Goal: Communication & Community: Answer question/provide support

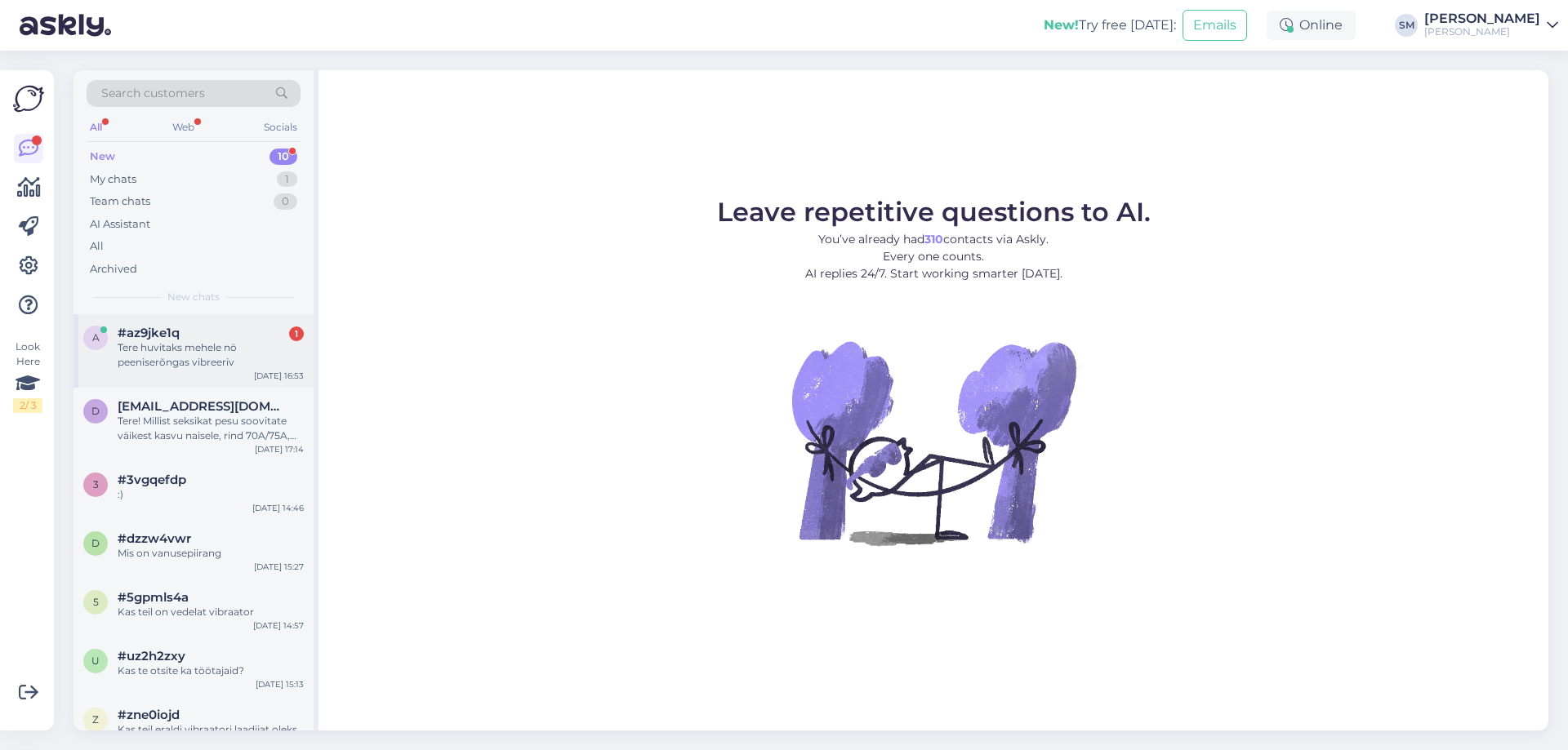
click at [170, 379] on div "a #az9jke1q 1 Tere huvitaks mehele nö peeniserõngas vibreeriv [DATE] 16:53" at bounding box center [193, 350] width 240 height 73
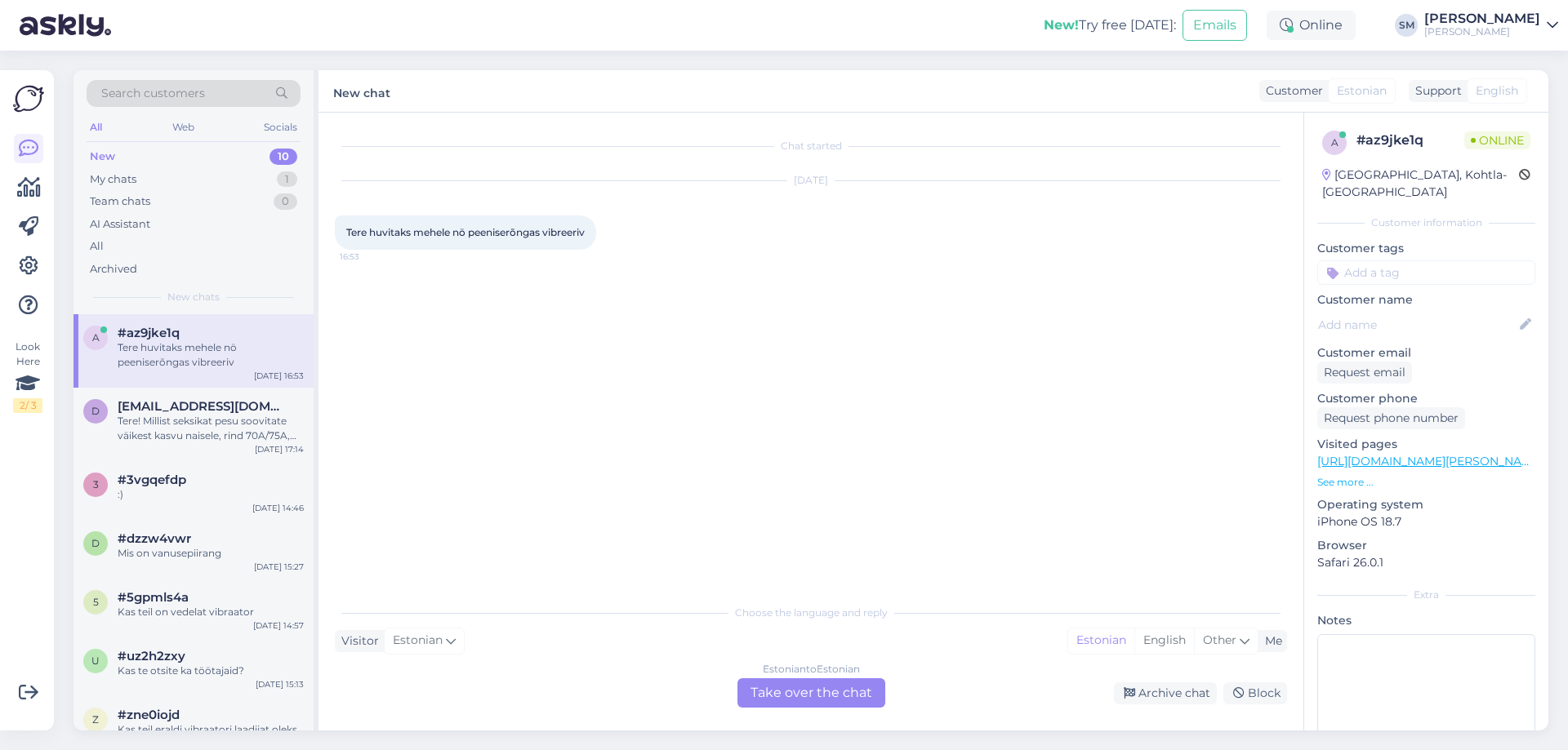
click at [799, 667] on div "Estonian to Estonian" at bounding box center [811, 668] width 97 height 15
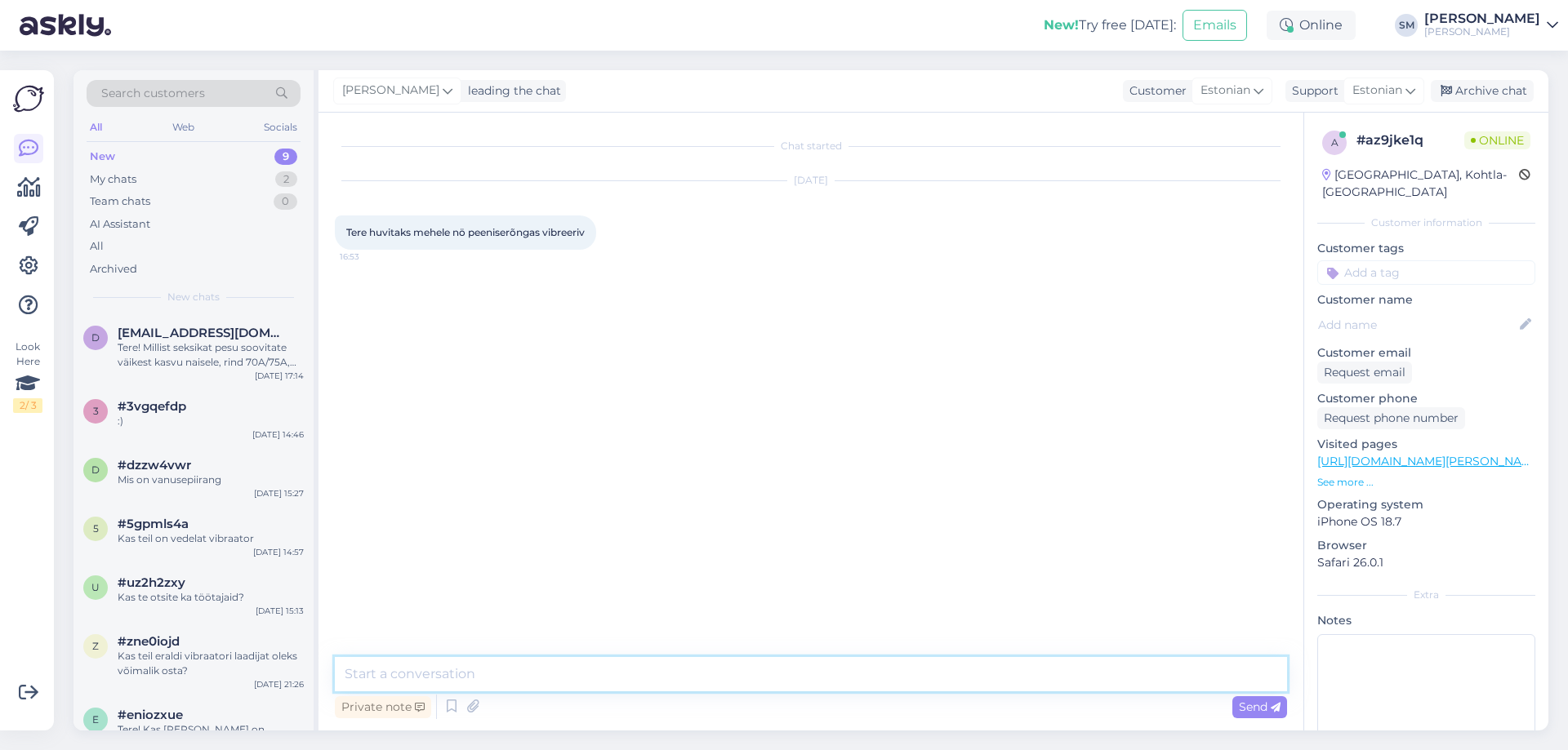
click at [772, 682] on textarea at bounding box center [811, 674] width 952 height 34
type textarea "Tere, meil on valikus selliseid"
click at [713, 661] on textarea at bounding box center [811, 674] width 952 height 34
paste textarea "peenise- ja munandirõngas"
paste textarea "[URL][DOMAIN_NAME][PERSON_NAME]"
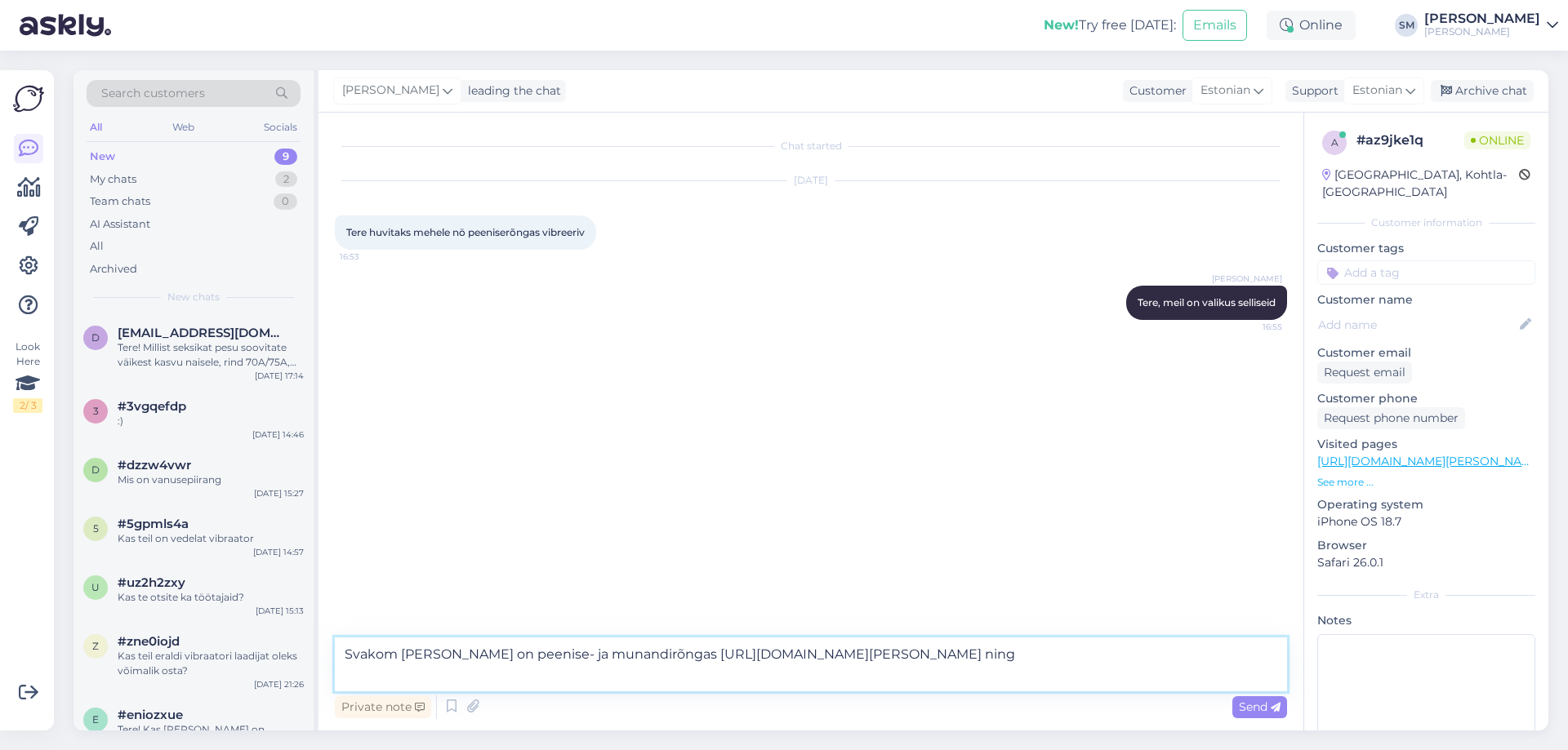
paste textarea "[URL][DOMAIN_NAME][PERSON_NAME]"
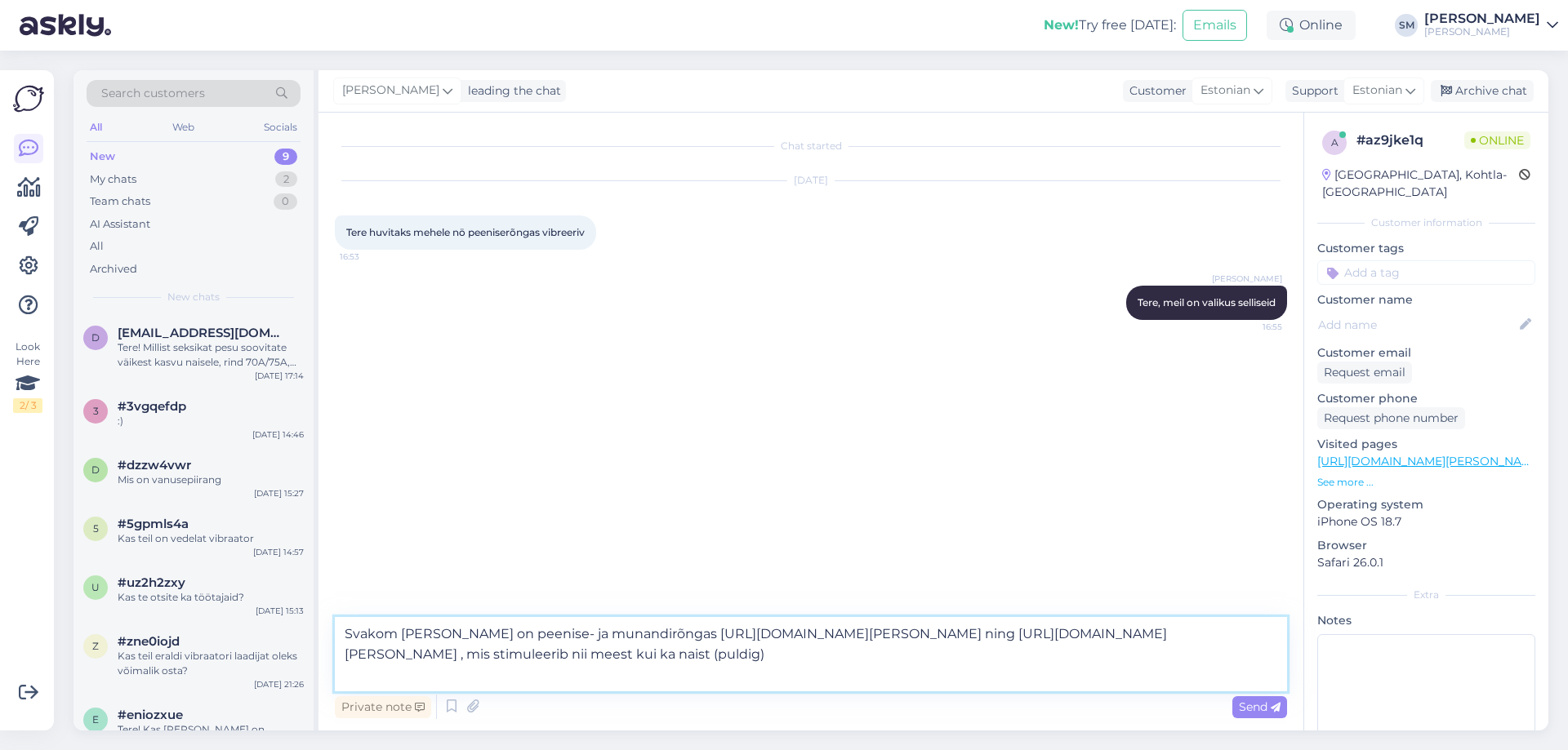
type textarea "Svakom [PERSON_NAME] on peenise- ja munandirõngas [URL][DOMAIN_NAME][PERSON_NAM…"
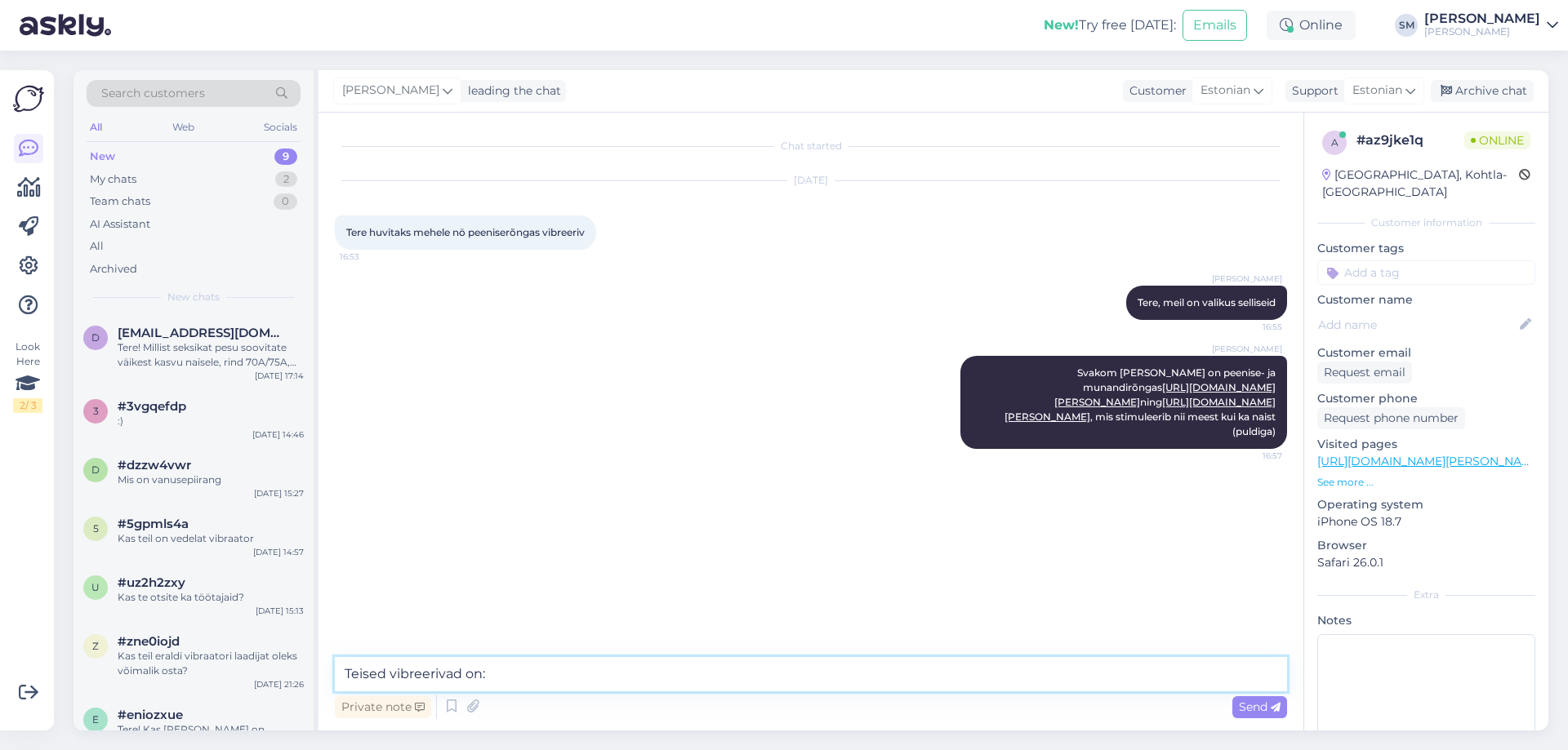
paste textarea "[URL][DOMAIN_NAME][PERSON_NAME]"
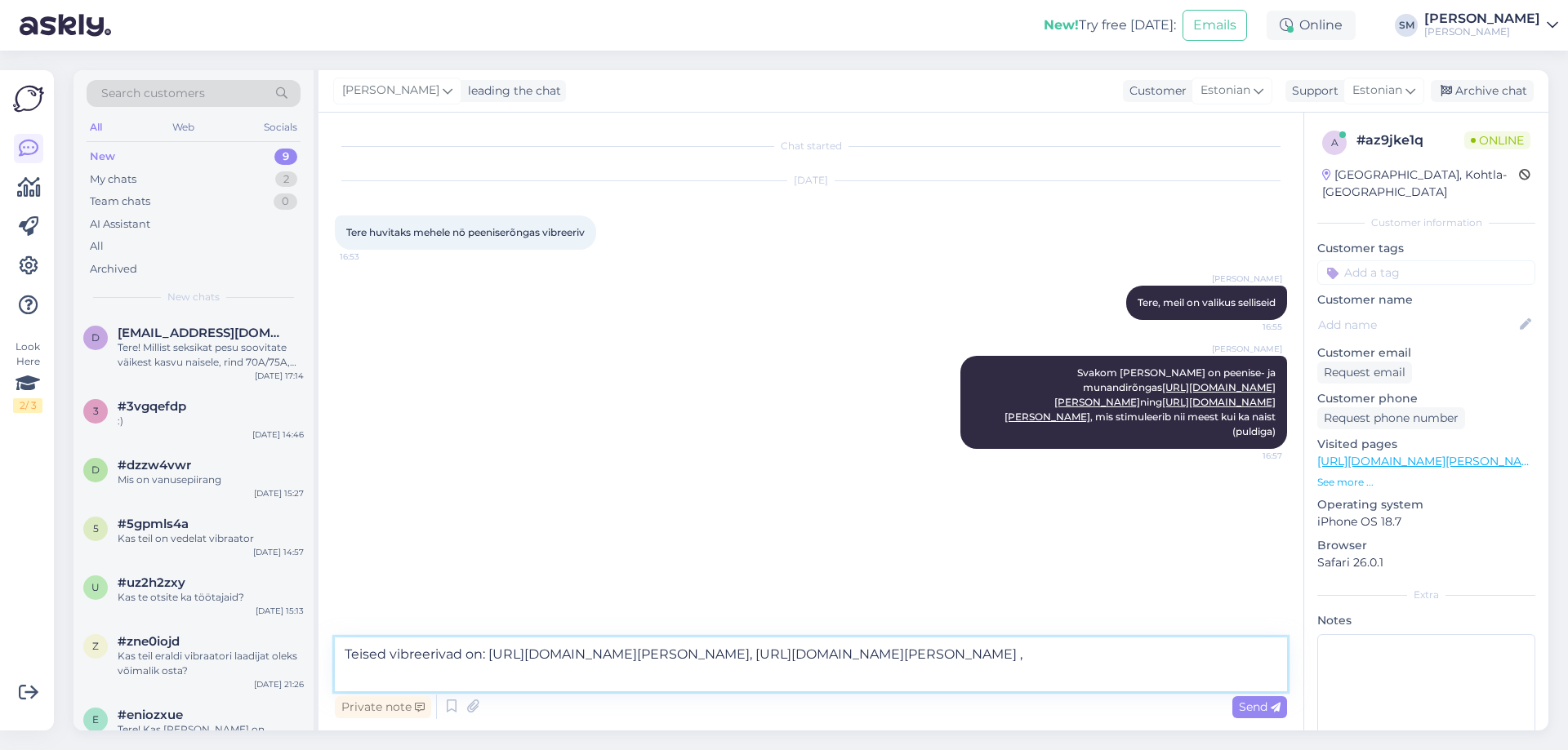
paste textarea "[URL][DOMAIN_NAME][PERSON_NAME]"
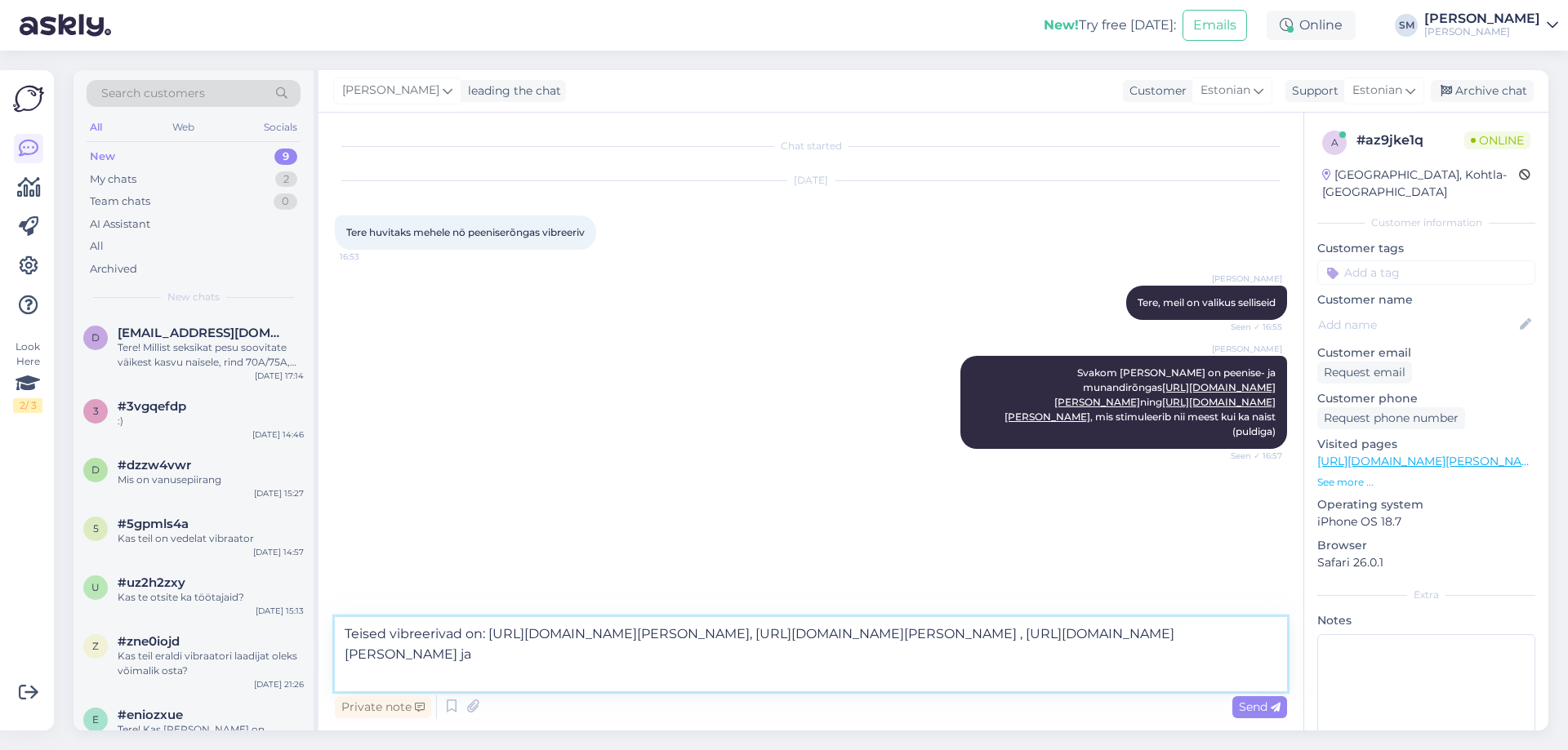
paste textarea "[URL][DOMAIN_NAME][PERSON_NAME]"
type textarea "Teised vibreerivad on: [URL][DOMAIN_NAME][PERSON_NAME], [URL][DOMAIN_NAME][PERS…"
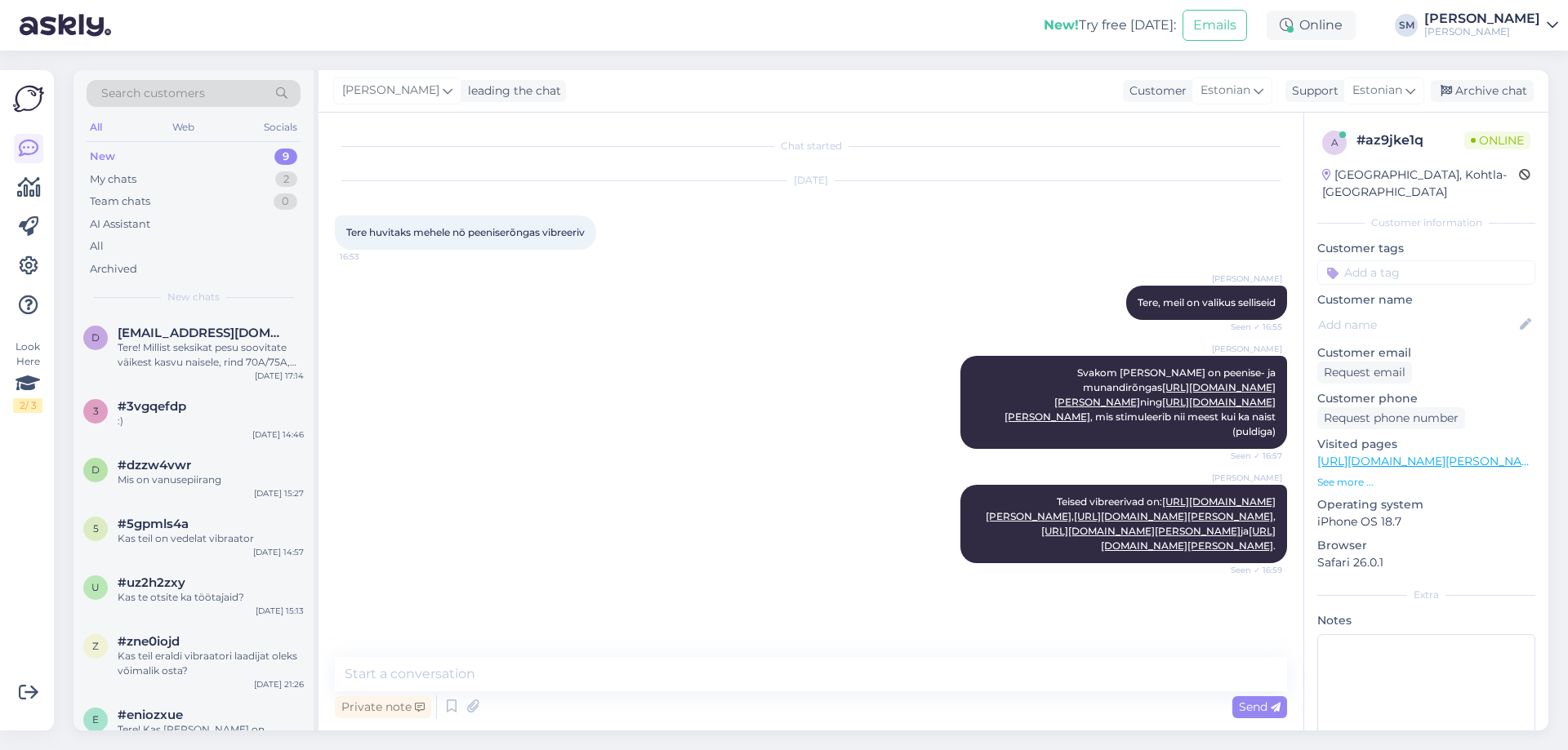
click at [1330, 475] on p "See more ..." at bounding box center [1425, 482] width 218 height 15
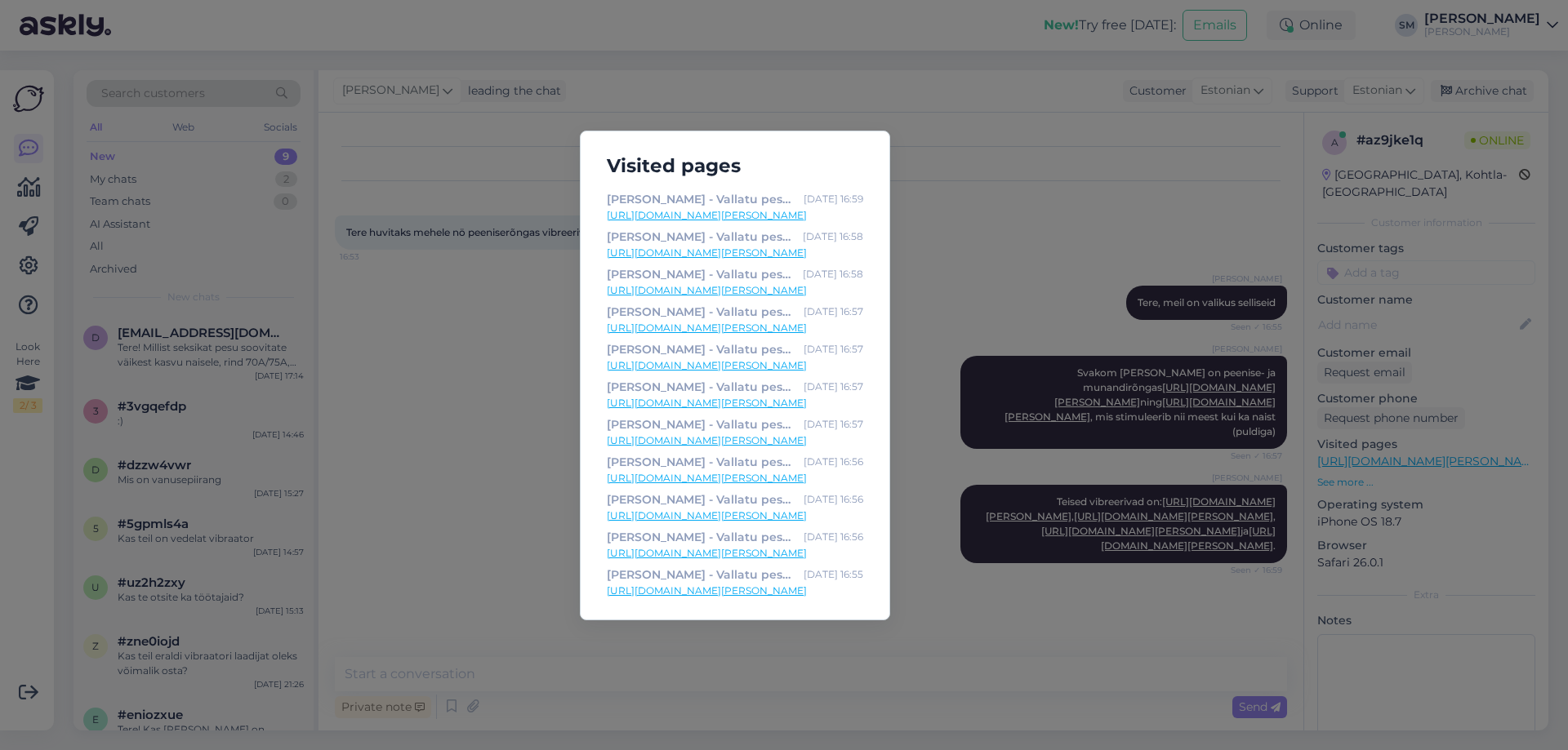
scroll to position [219, 0]
click at [770, 597] on link "[URL][DOMAIN_NAME][PERSON_NAME]" at bounding box center [735, 593] width 256 height 15
click at [728, 562] on link "[URL][DOMAIN_NAME][PERSON_NAME]" at bounding box center [735, 556] width 256 height 15
click at [761, 519] on link "[URL][DOMAIN_NAME][PERSON_NAME]" at bounding box center [735, 519] width 256 height 15
click at [756, 483] on link "[URL][DOMAIN_NAME][PERSON_NAME]" at bounding box center [735, 481] width 256 height 15
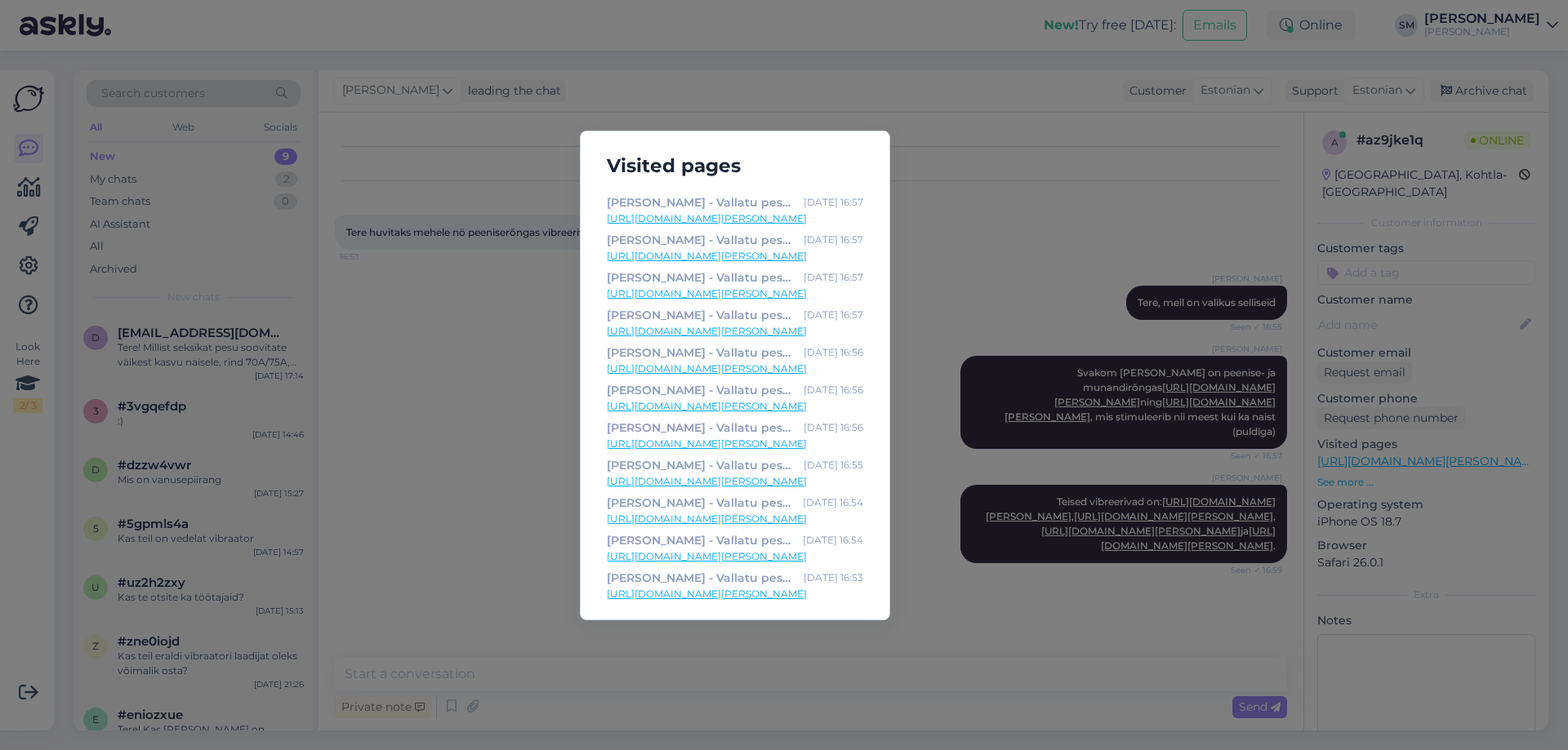
click at [820, 410] on link "[URL][DOMAIN_NAME][PERSON_NAME]" at bounding box center [735, 406] width 256 height 15
click at [812, 333] on link "[URL][DOMAIN_NAME][PERSON_NAME]" at bounding box center [735, 331] width 256 height 15
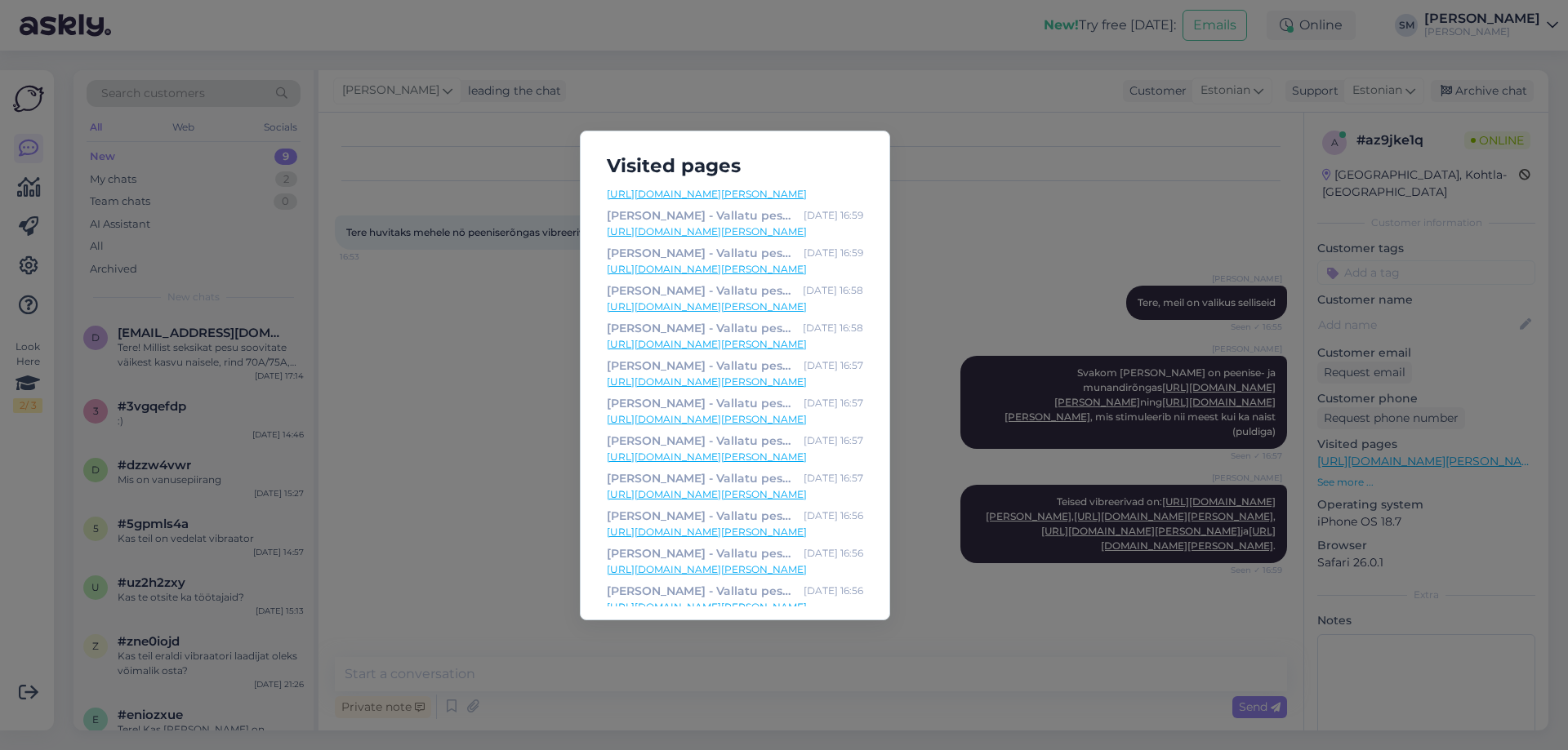
click at [792, 310] on link "[URL][DOMAIN_NAME][PERSON_NAME]" at bounding box center [735, 306] width 256 height 15
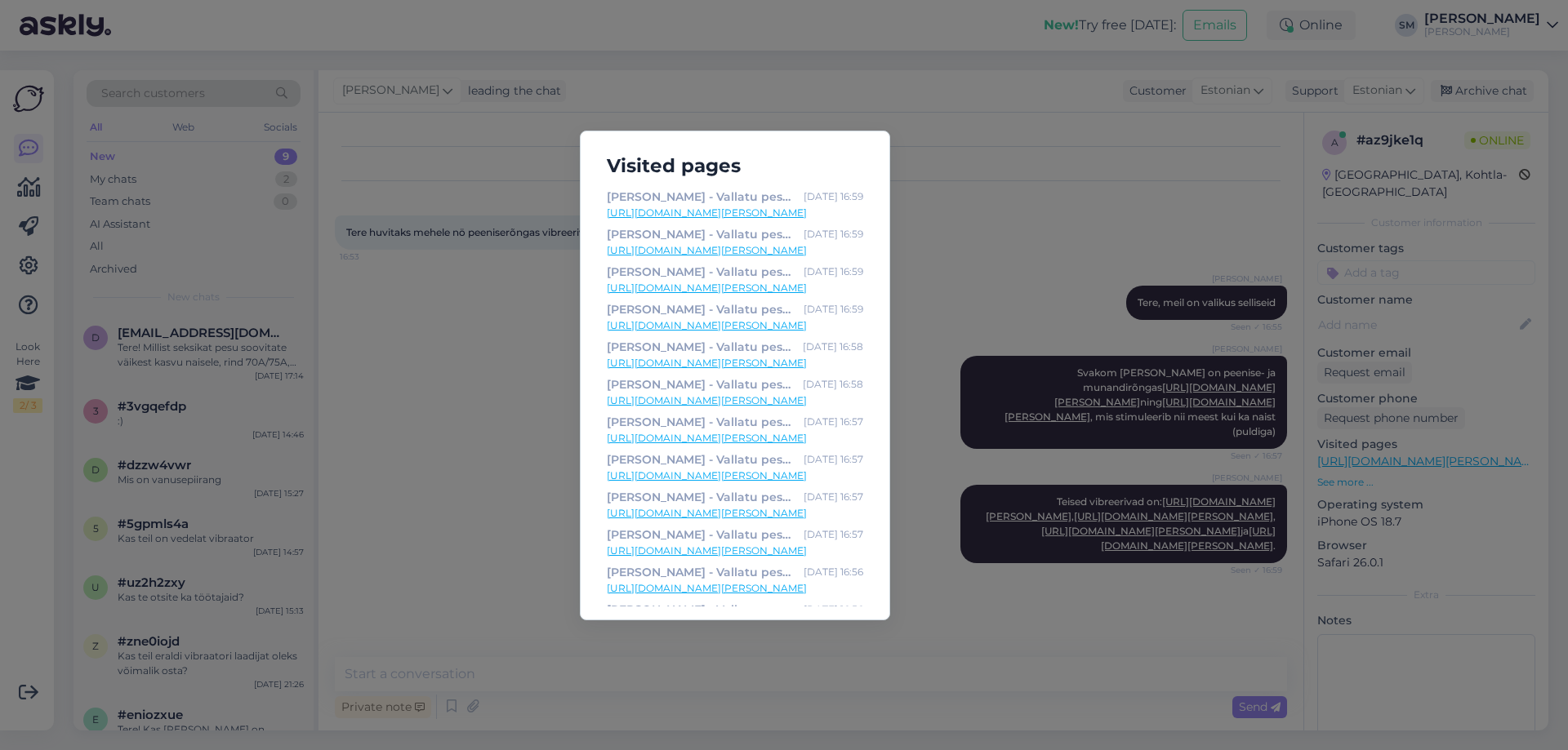
click at [808, 207] on link "[URL][DOMAIN_NAME][PERSON_NAME]" at bounding box center [735, 212] width 256 height 15
click at [952, 181] on div "Visited pages Ulakas Kaunitar - Vallatu pesupood [DATE] 16:59 [URL][DOMAIN_NAME…" at bounding box center [784, 375] width 1568 height 750
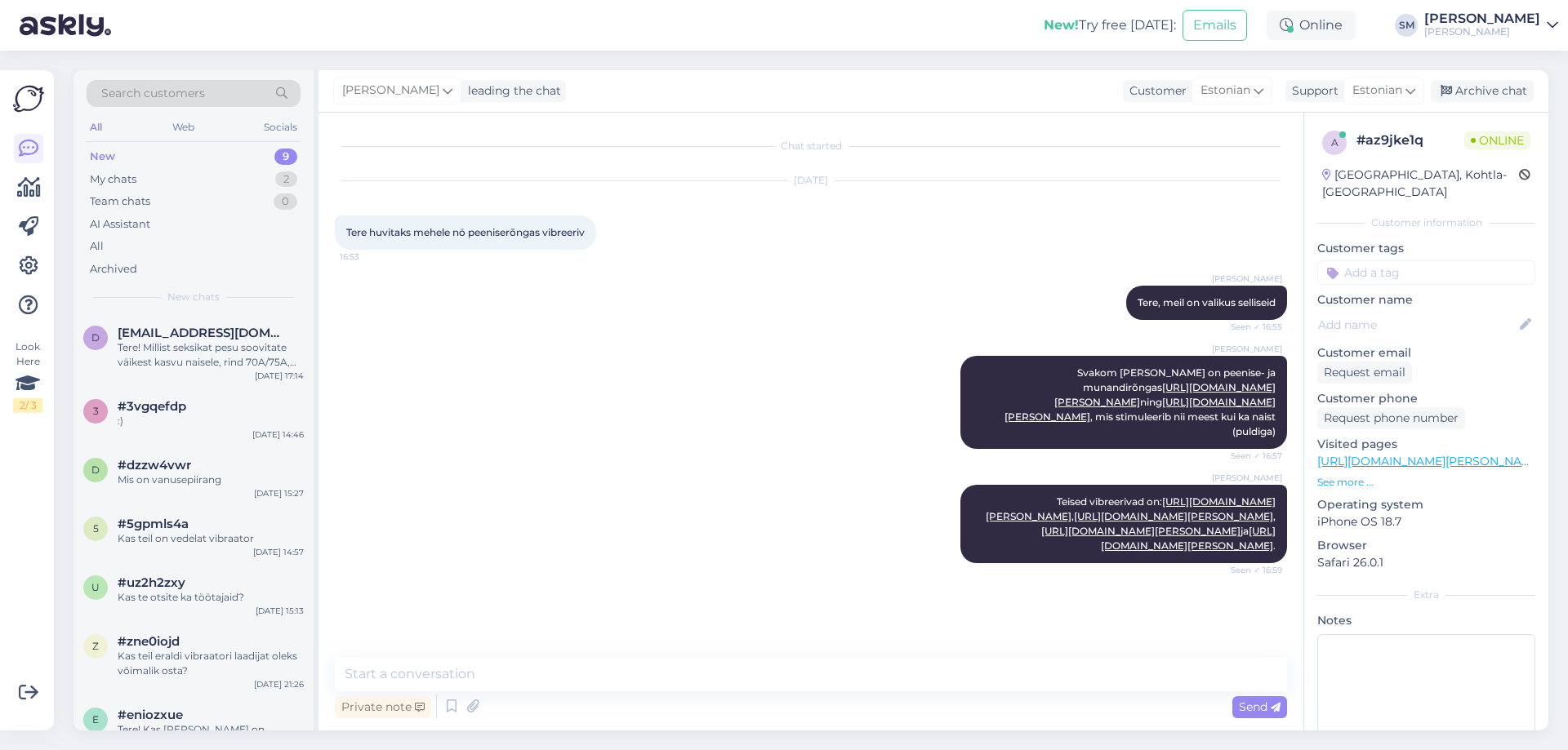
click at [1364, 475] on p "See more ..." at bounding box center [1425, 482] width 218 height 15
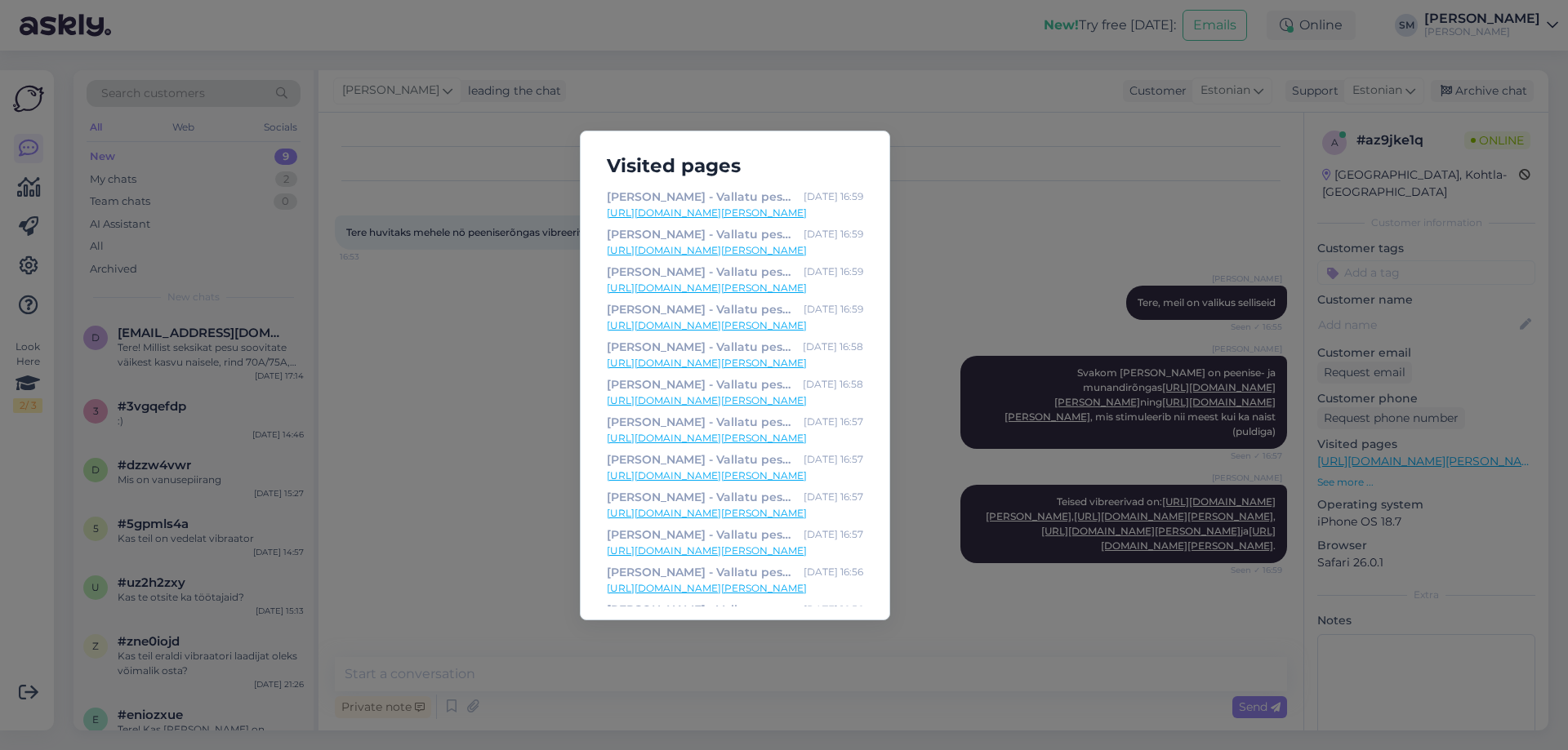
click at [777, 247] on link "[URL][DOMAIN_NAME][PERSON_NAME]" at bounding box center [735, 250] width 256 height 15
click at [1022, 216] on div "Visited pages Ulakas Kaunitar - Vallatu pesupood [DATE] 16:59 [URL][DOMAIN_NAME…" at bounding box center [784, 375] width 1568 height 750
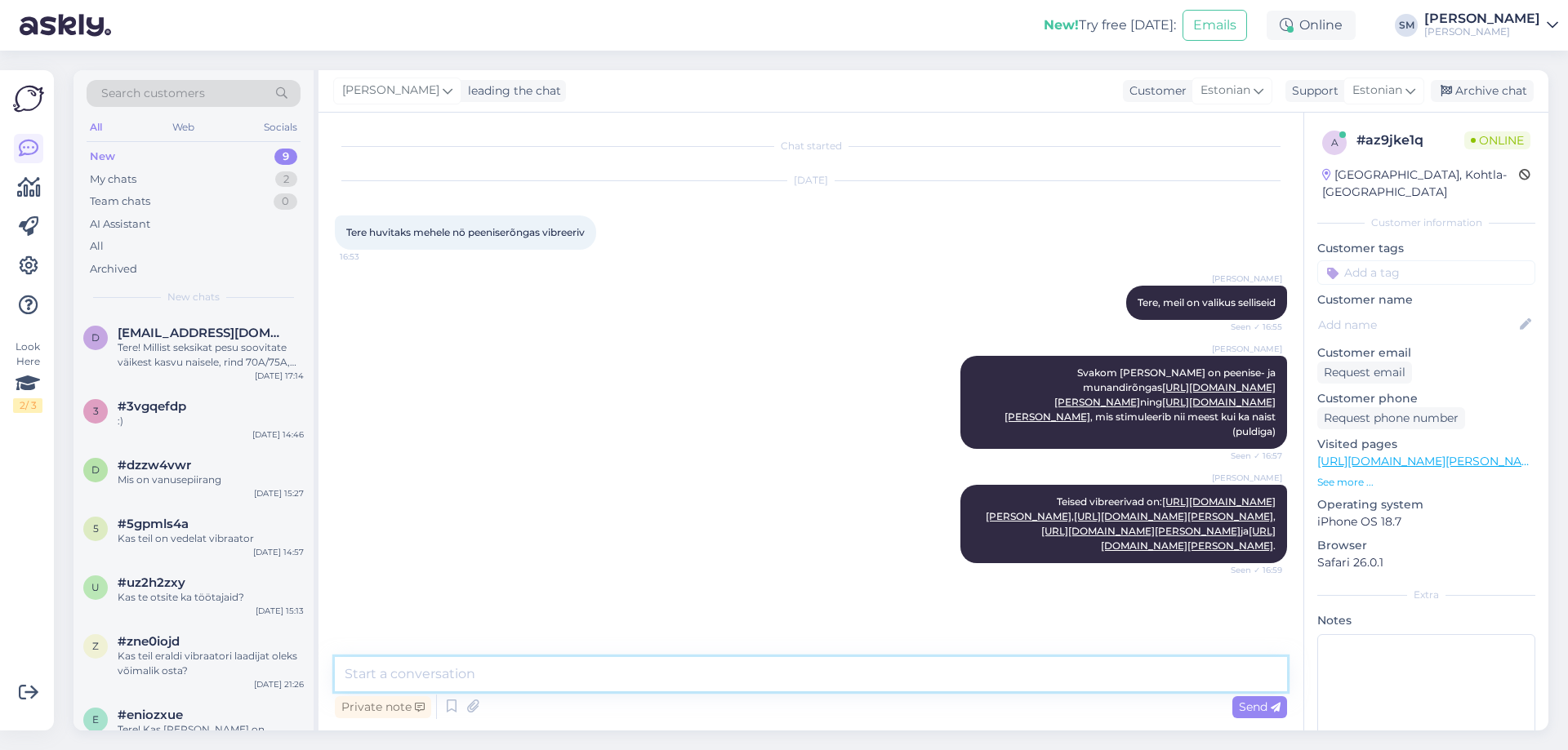
click at [916, 661] on textarea at bounding box center [811, 674] width 952 height 34
type textarea "Kas teid huvitaks mõned kindlad kriteeriumid?"
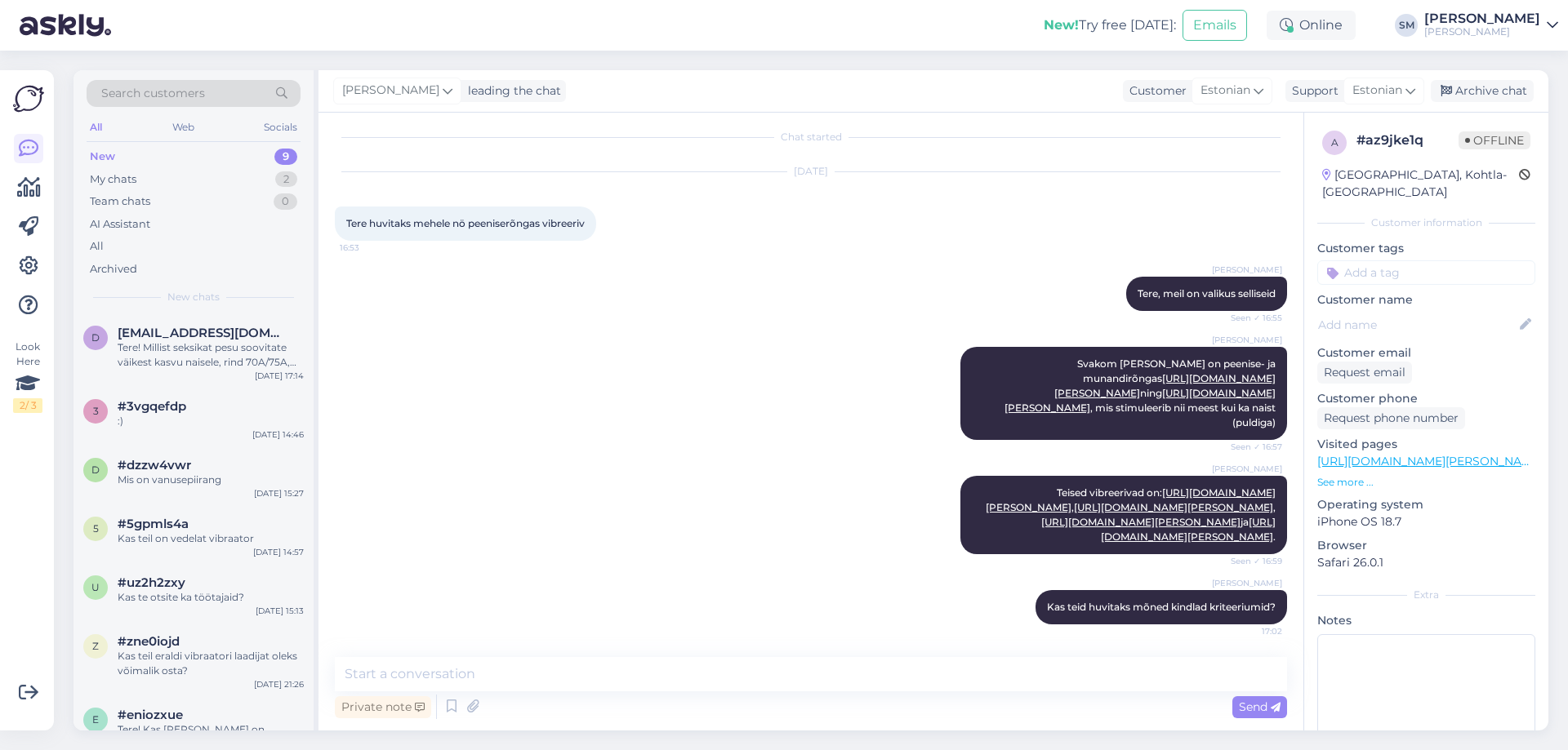
click at [1350, 475] on p "See more ..." at bounding box center [1425, 482] width 218 height 15
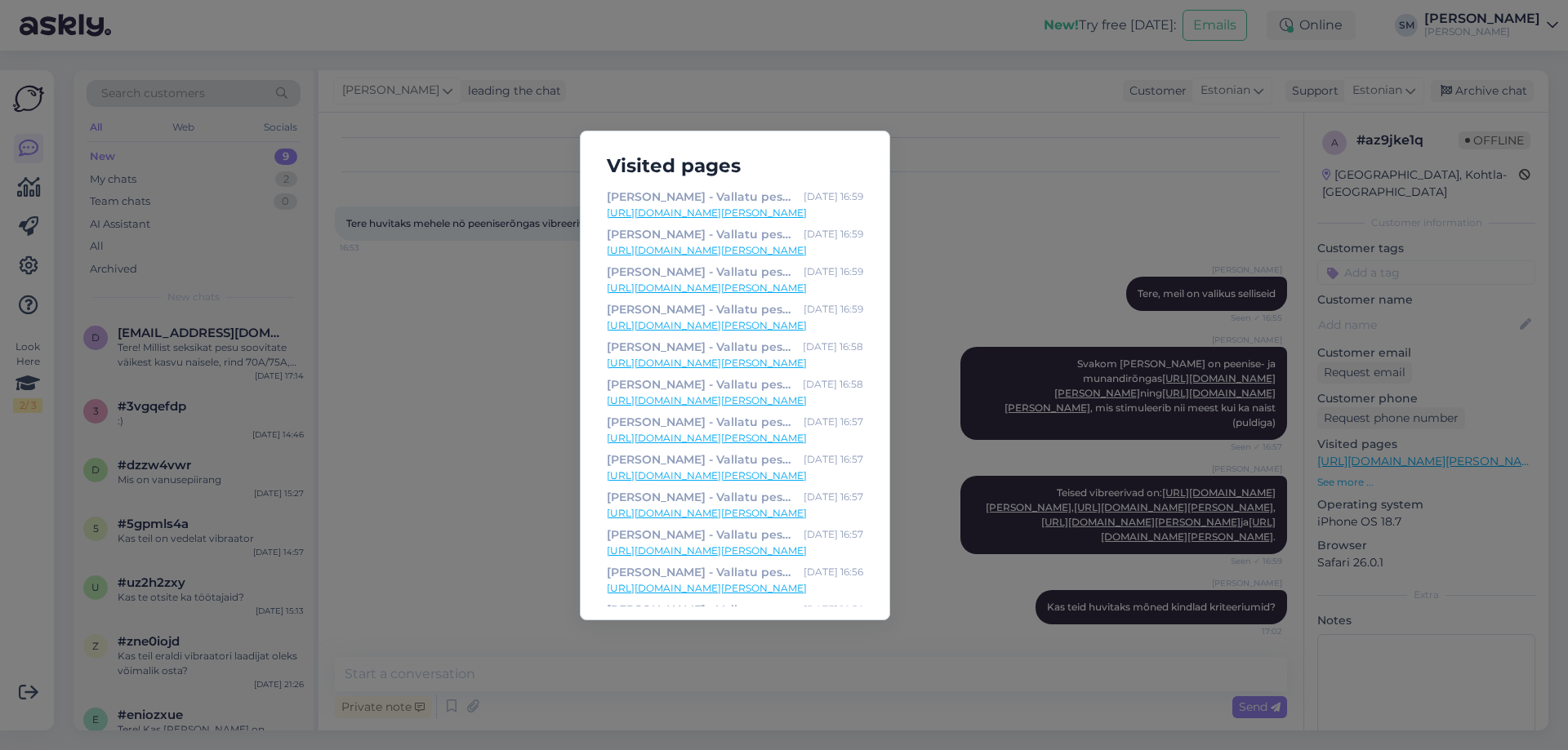
click at [422, 342] on div "Visited pages Ulakas Kaunitar - Vallatu pesupood [DATE] 16:59 [URL][DOMAIN_NAME…" at bounding box center [784, 375] width 1568 height 750
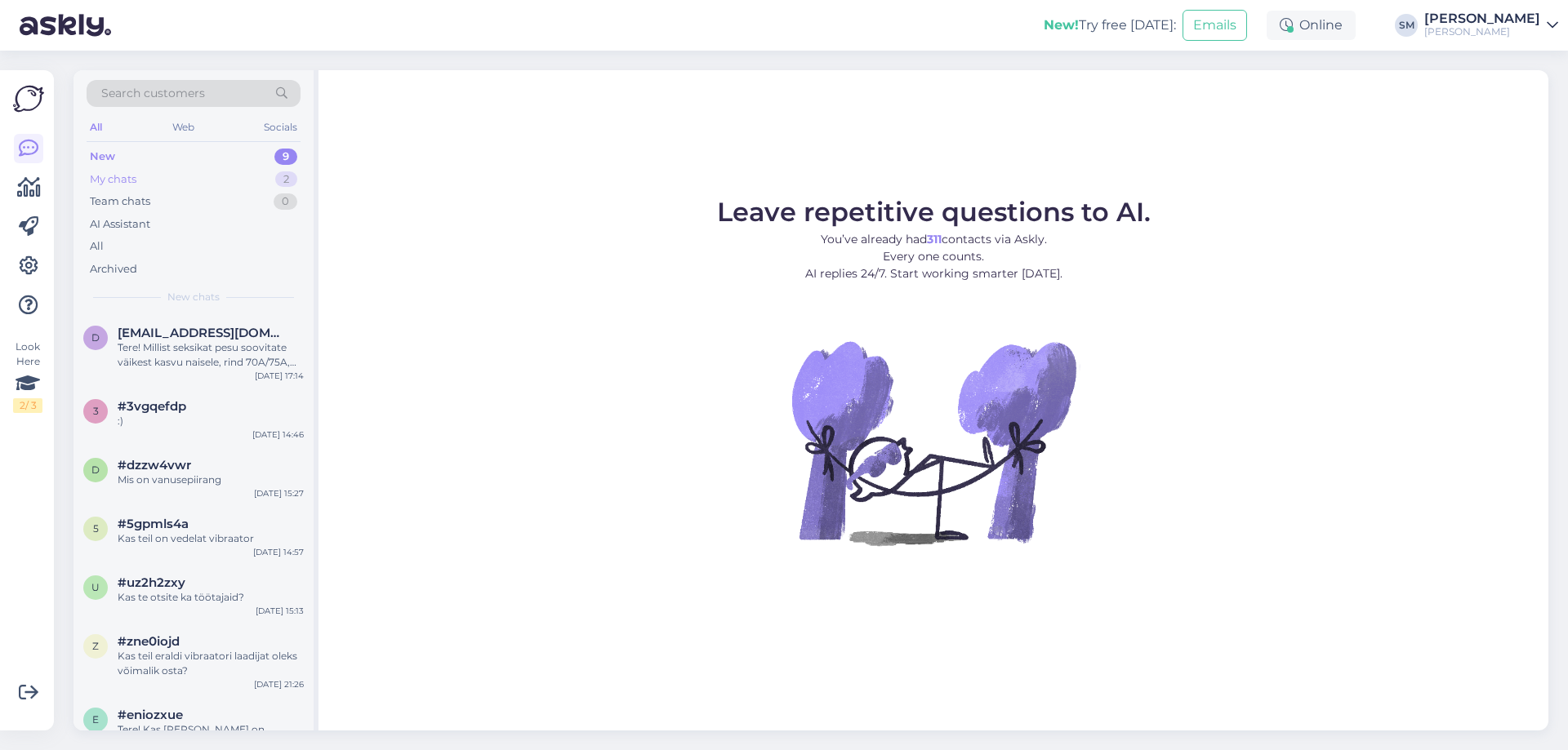
click at [244, 171] on div "My chats 2" at bounding box center [194, 179] width 214 height 23
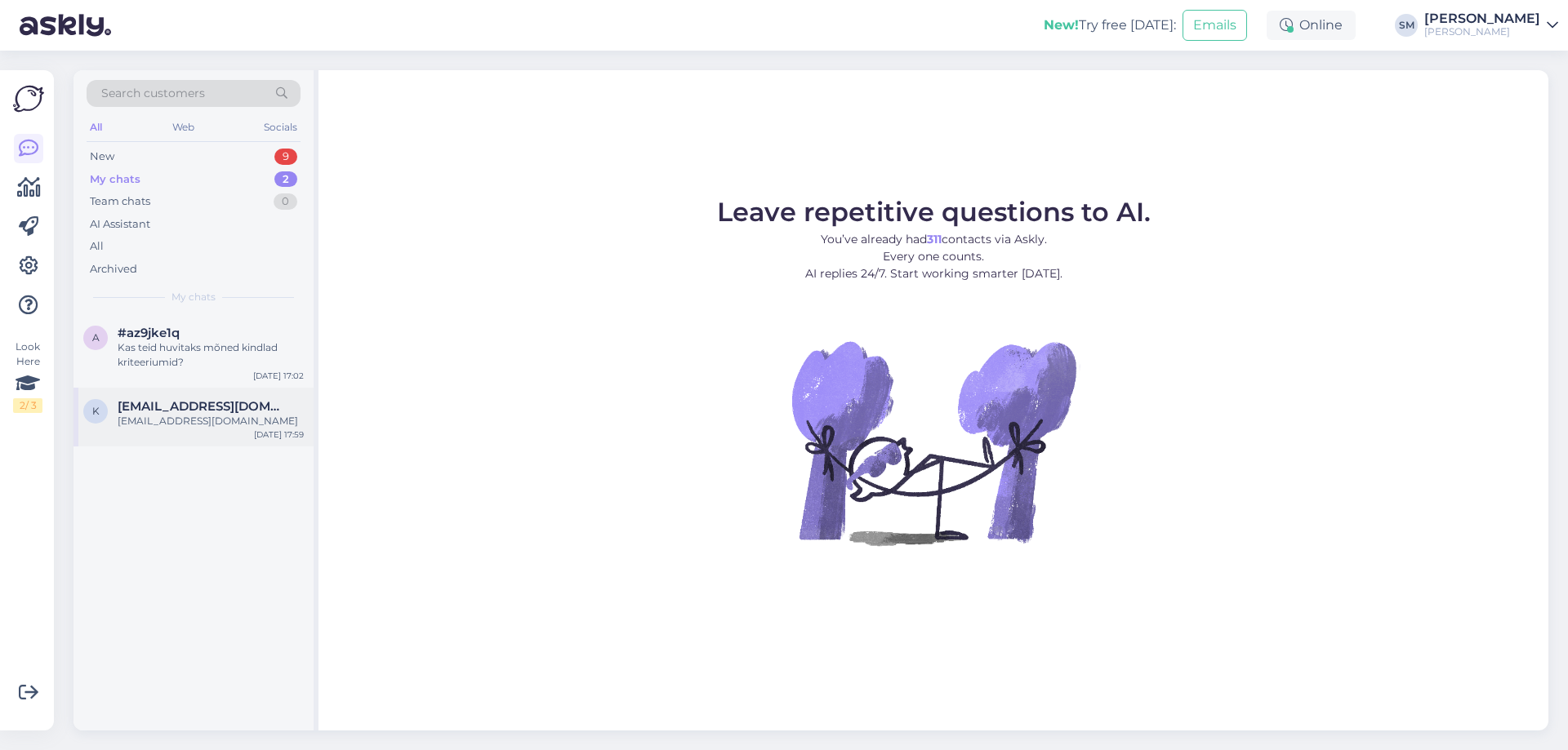
click at [196, 390] on div "k karamulkin@gmail.com Karamulkin@gmail.com Oct 3 17:59" at bounding box center [193, 417] width 240 height 58
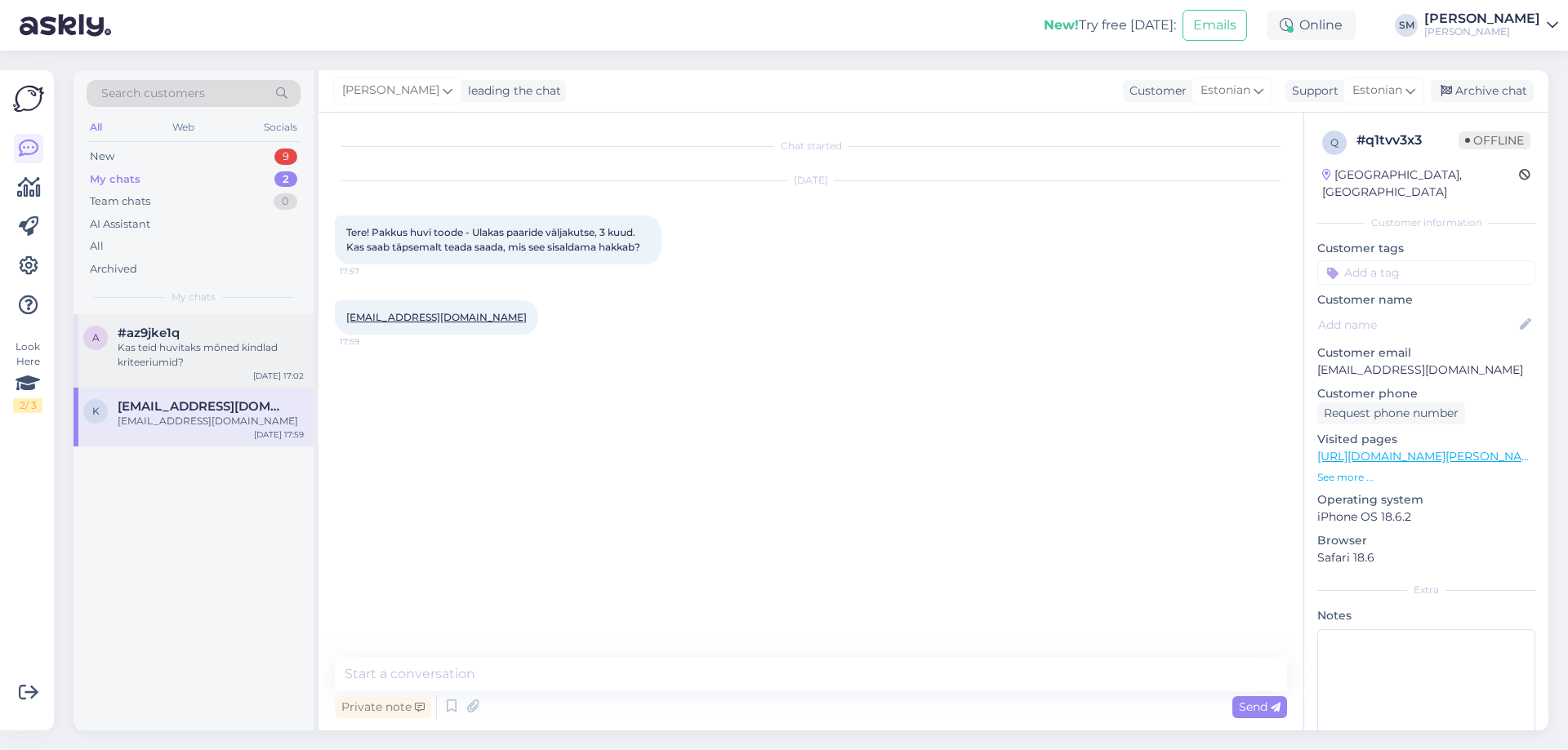
click at [213, 366] on div "Kas teid huvitaks mõned kindlad kriteeriumid?" at bounding box center [211, 355] width 186 height 29
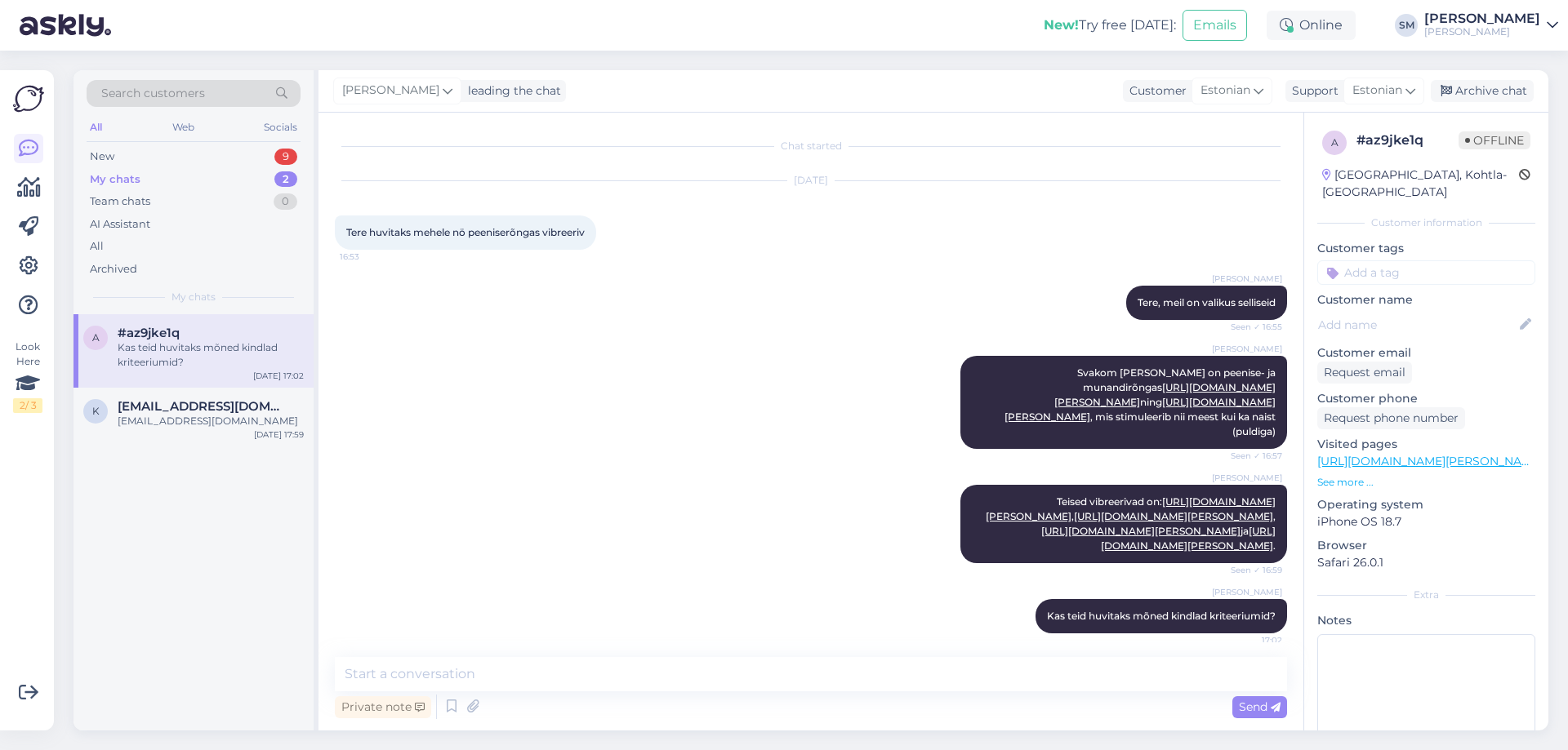
scroll to position [68, 0]
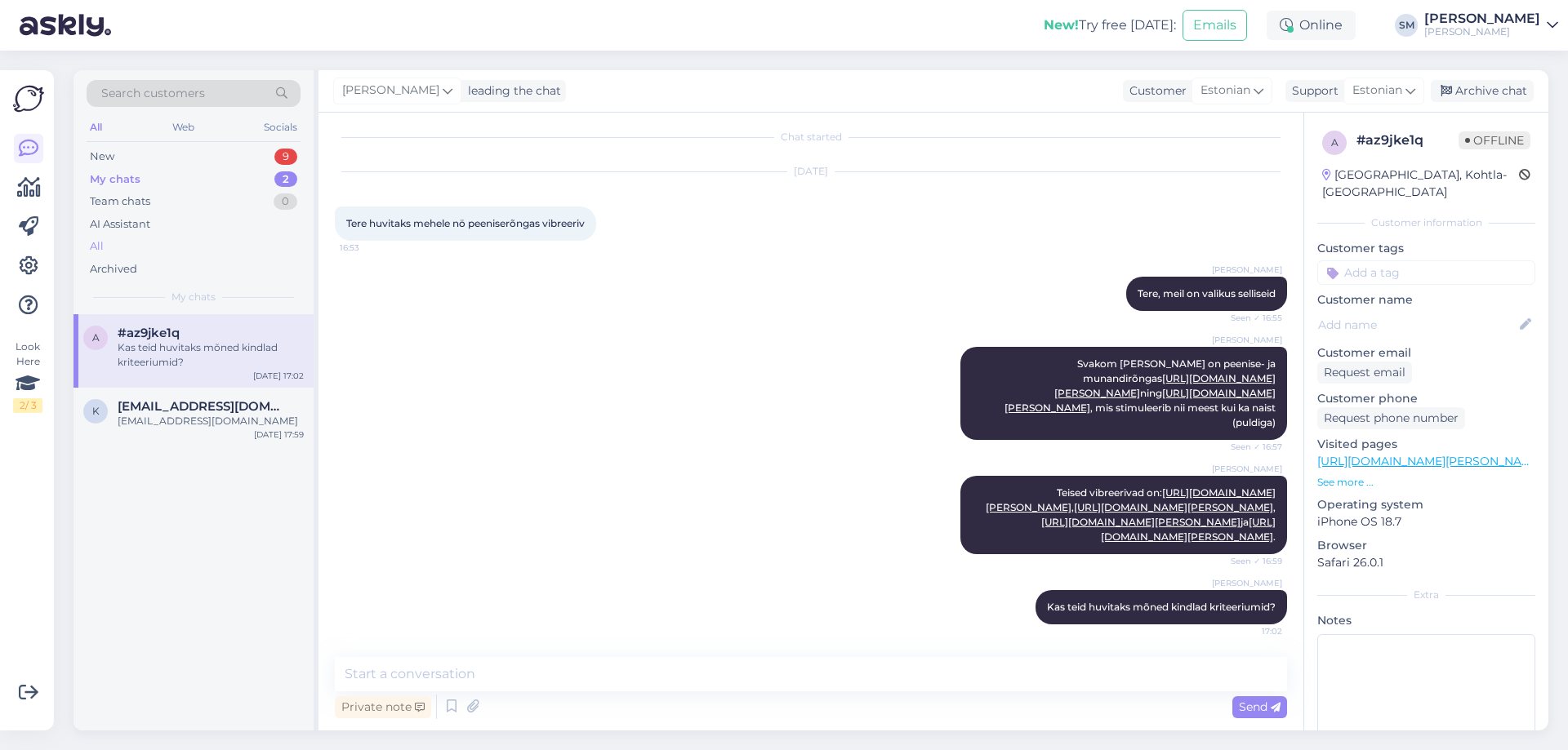
click at [211, 248] on div "All" at bounding box center [194, 246] width 214 height 23
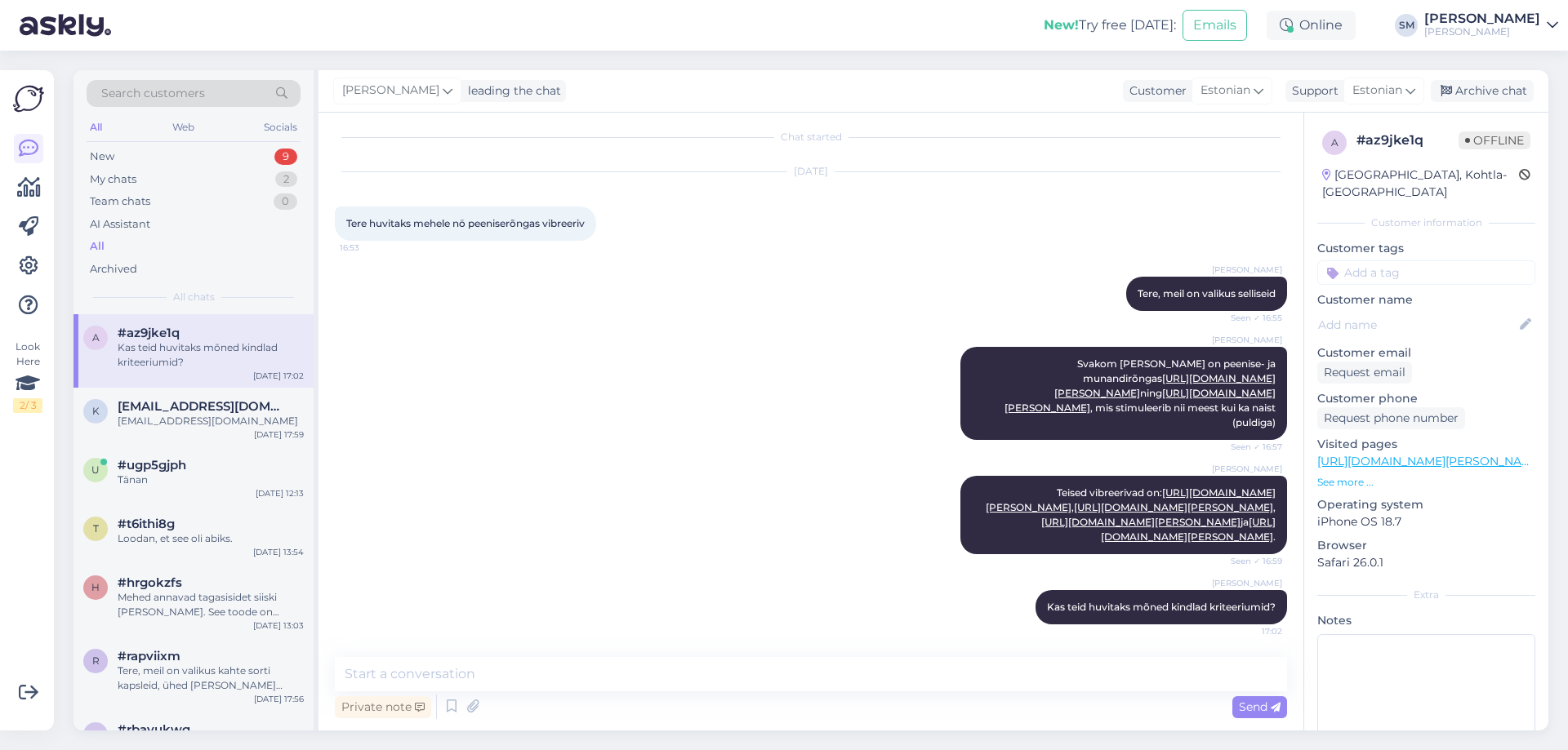
click at [1361, 475] on p "See more ..." at bounding box center [1425, 482] width 218 height 15
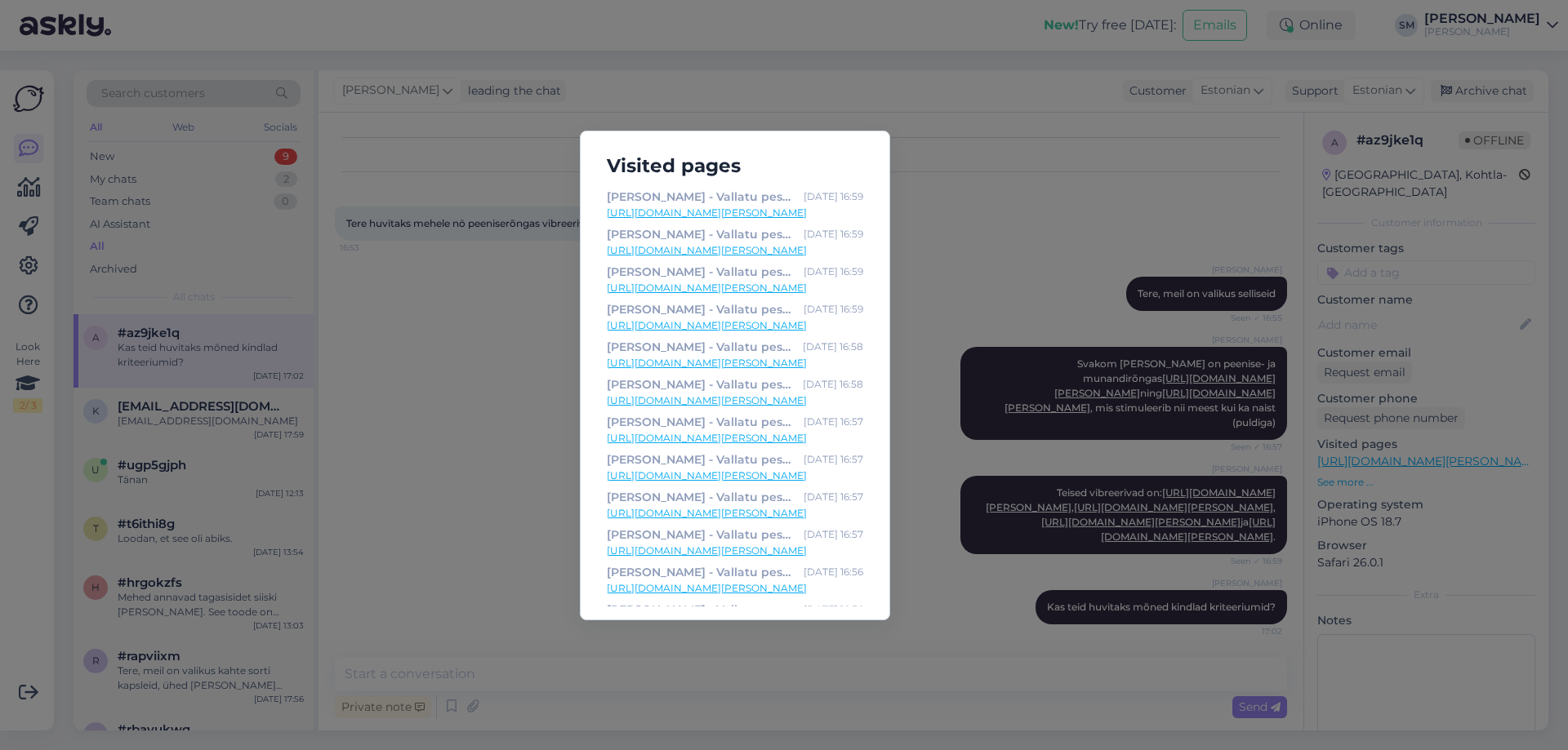
click at [386, 303] on div "Visited pages Ulakas Kaunitar - Vallatu pesupood [DATE] 16:59 [URL][DOMAIN_NAME…" at bounding box center [784, 375] width 1568 height 750
